Goal: Find specific page/section: Find specific page/section

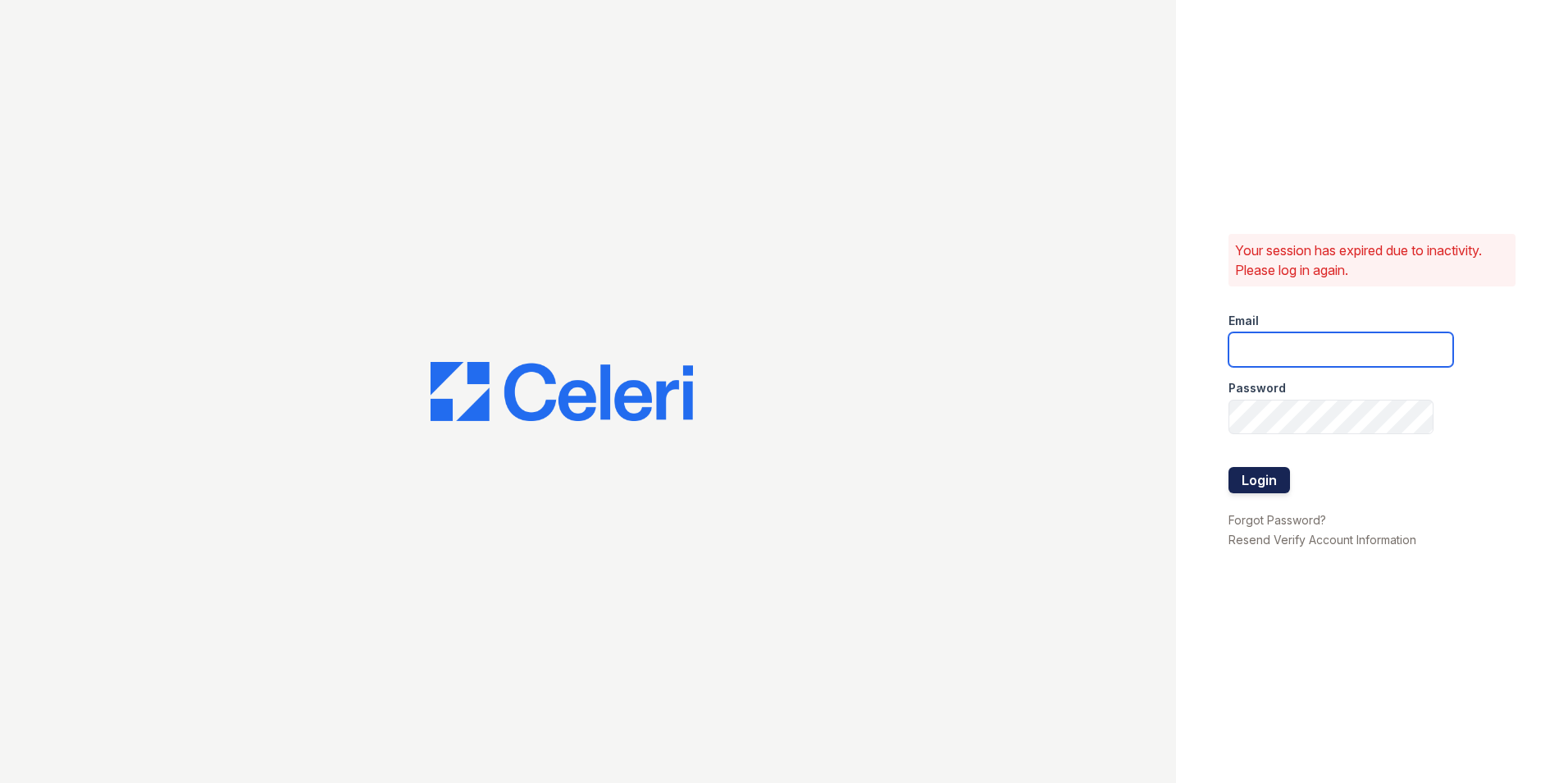
type input "kslimski@corcoran.com"
click at [1277, 481] on button "Login" at bounding box center [1259, 480] width 62 height 26
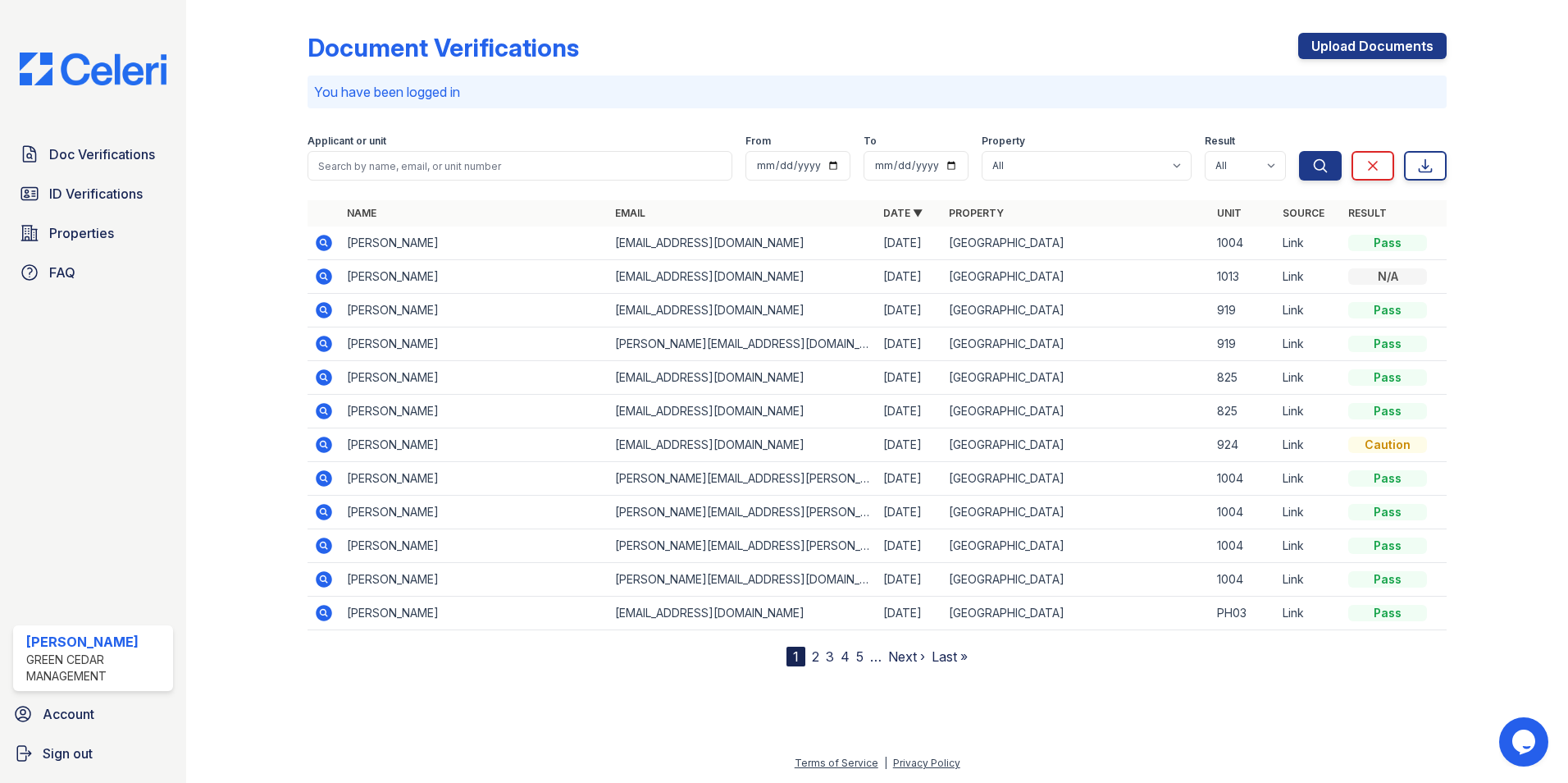
click at [818, 656] on link "2" at bounding box center [816, 655] width 8 height 16
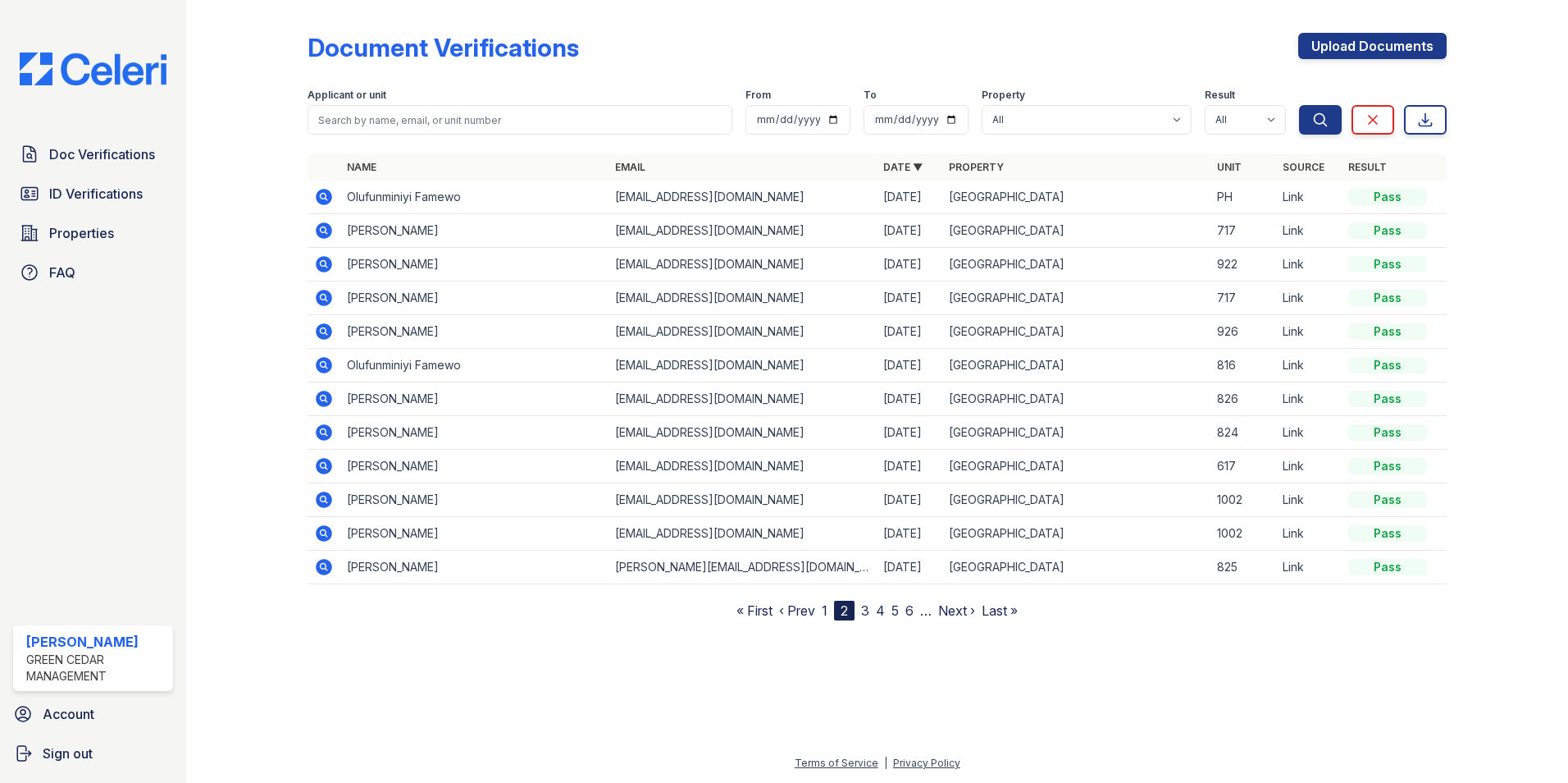
click at [828, 615] on nav "« First ‹ Prev 1 2 3 4 5 6 … Next › Last »" at bounding box center [876, 610] width 281 height 19
click at [828, 606] on nav "« First ‹ Prev 1 2 3 4 5 6 … Next › Last »" at bounding box center [876, 610] width 281 height 19
click at [822, 611] on link "1" at bounding box center [824, 610] width 6 height 16
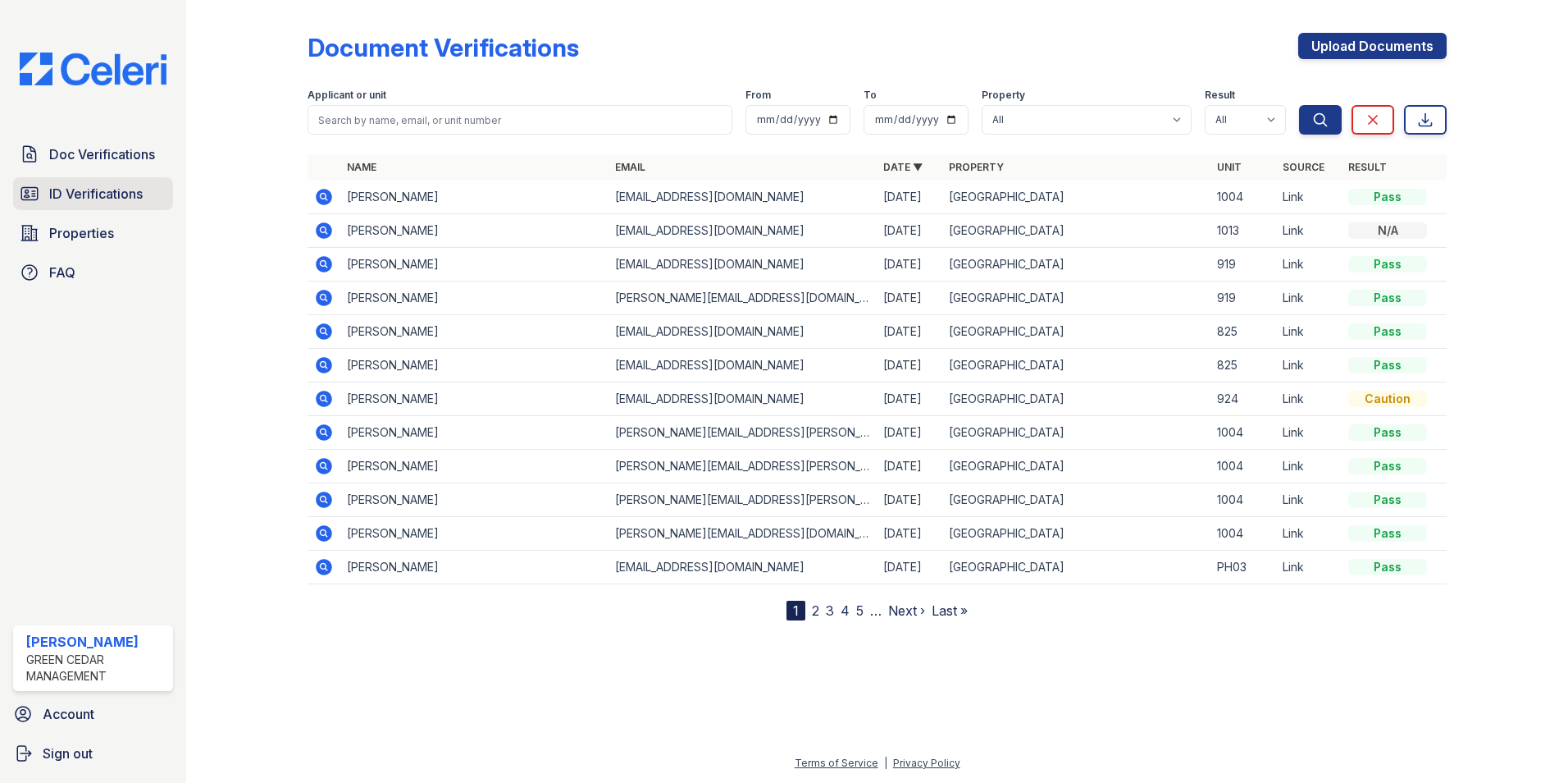
click at [90, 194] on span "ID Verifications" at bounding box center [95, 193] width 94 height 19
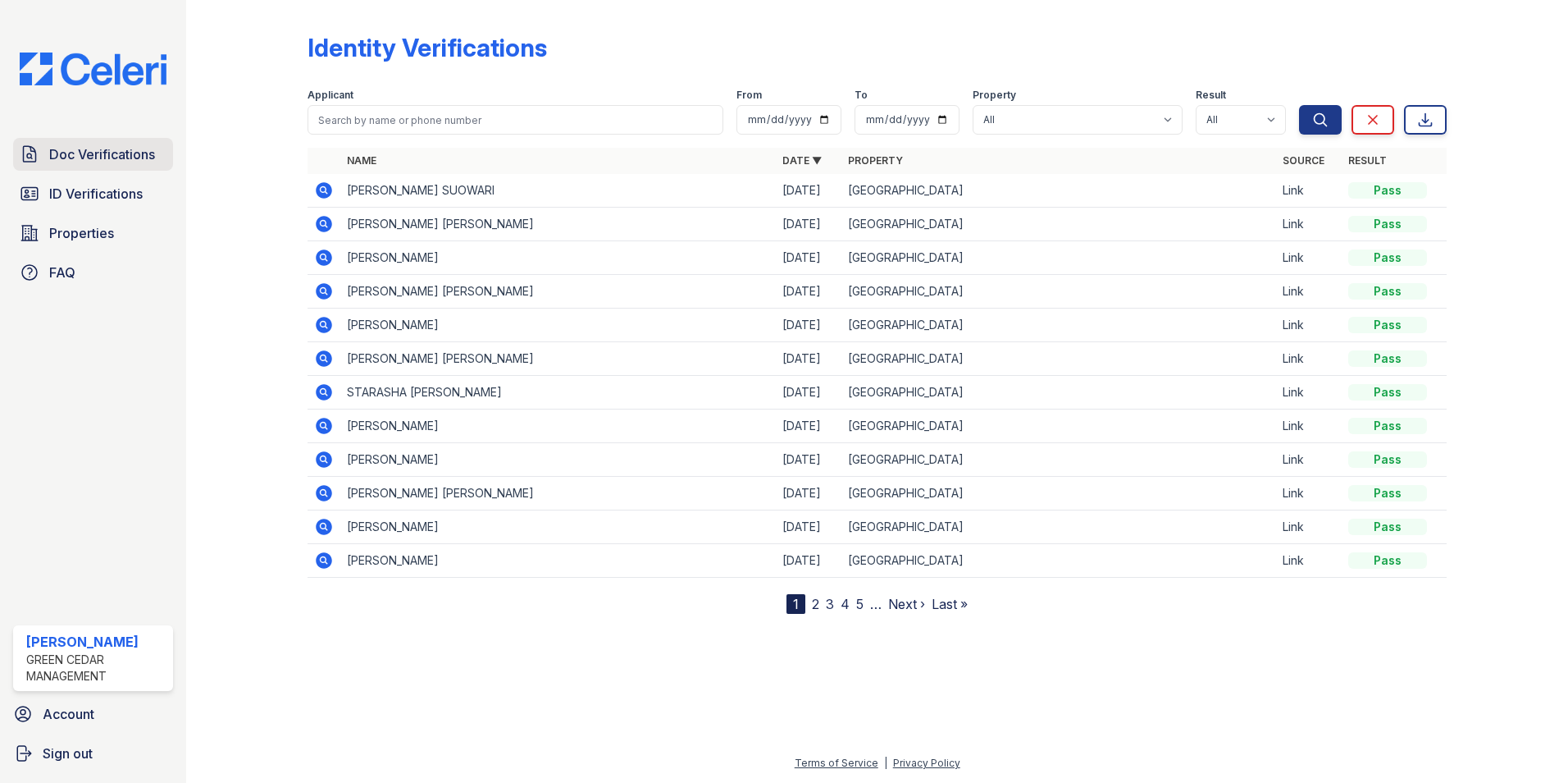
click at [114, 160] on span "Doc Verifications" at bounding box center [101, 154] width 106 height 19
